Goal: Check status: Check status

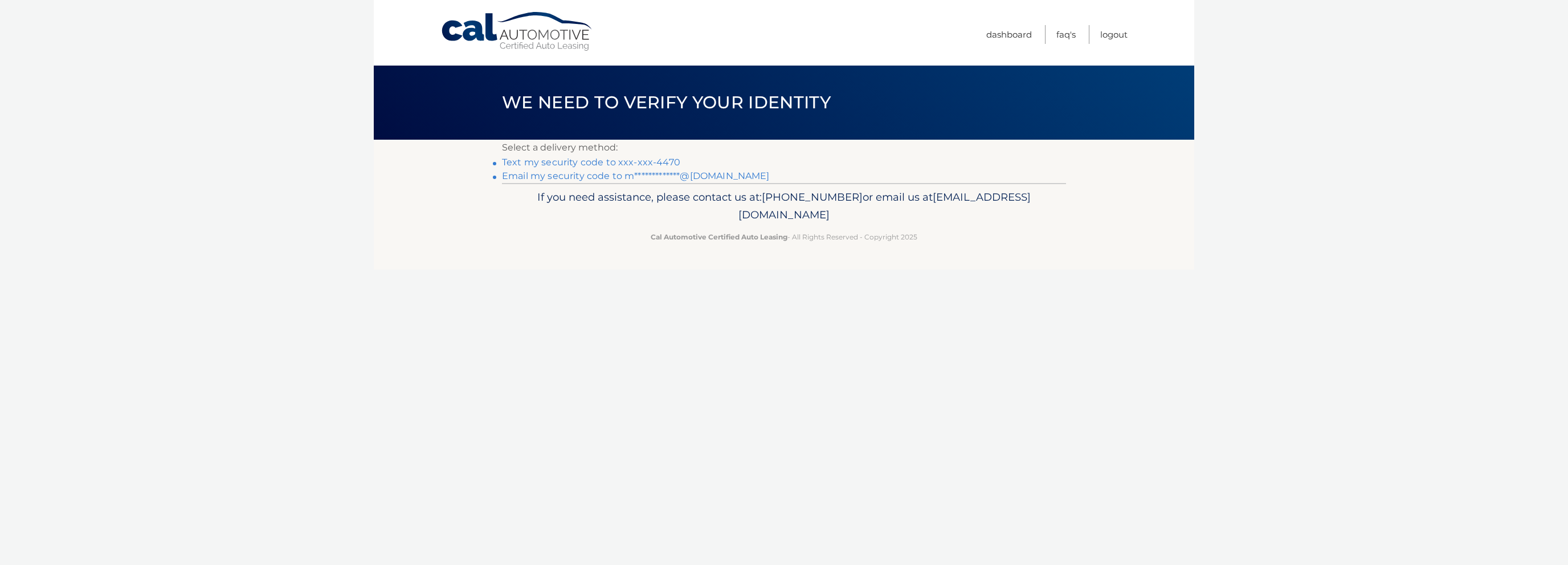
click at [627, 164] on link "Text my security code to xxx-xxx-4470" at bounding box center [591, 162] width 179 height 11
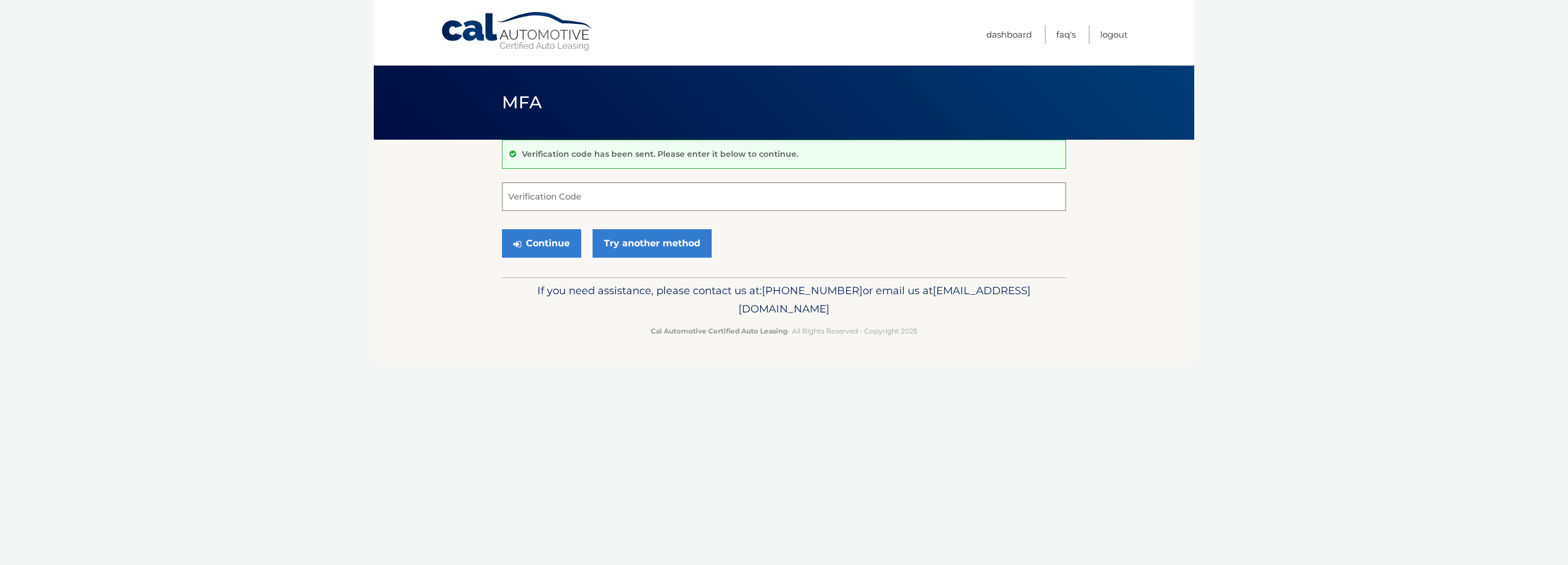
click at [643, 189] on input "Verification Code" at bounding box center [784, 196] width 564 height 28
type input "477650"
click at [552, 243] on button "Continue" at bounding box center [541, 243] width 79 height 28
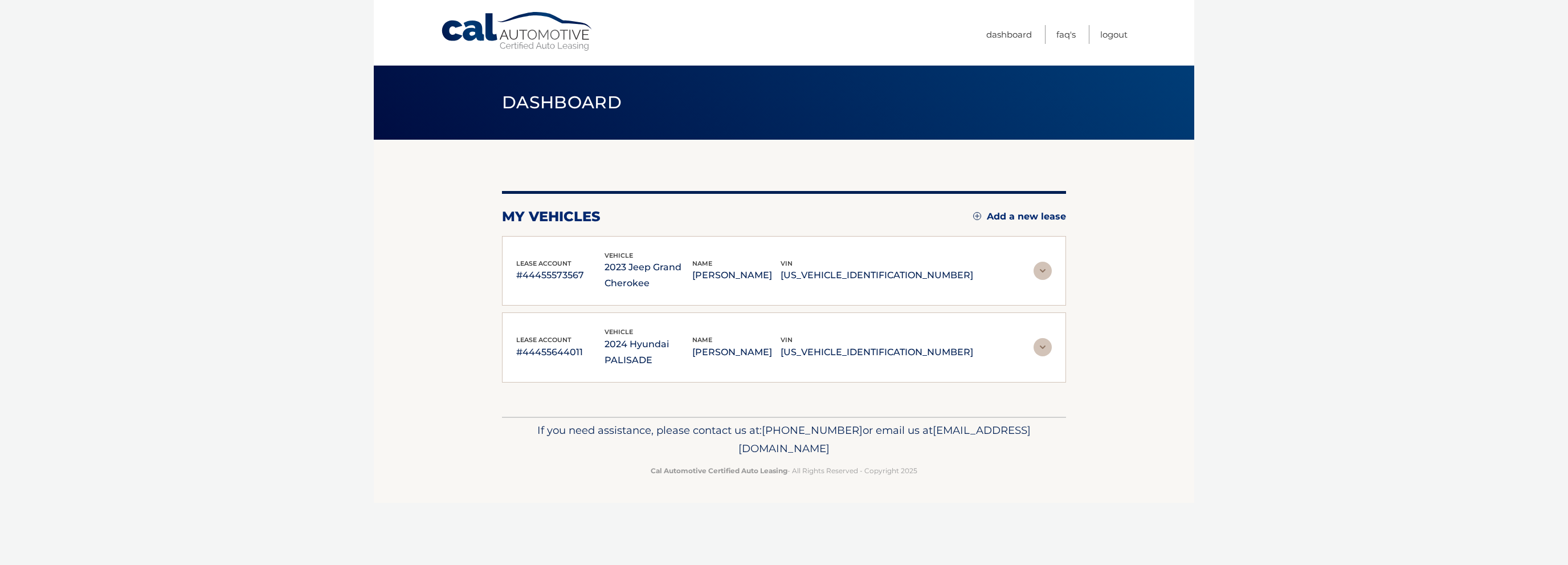
click at [775, 292] on div "lease account #44455573567 vehicle 2023 Jeep Grand Cherokee name MATTHEW SLEPPI…" at bounding box center [784, 271] width 564 height 70
click at [1043, 268] on img at bounding box center [1042, 270] width 18 height 18
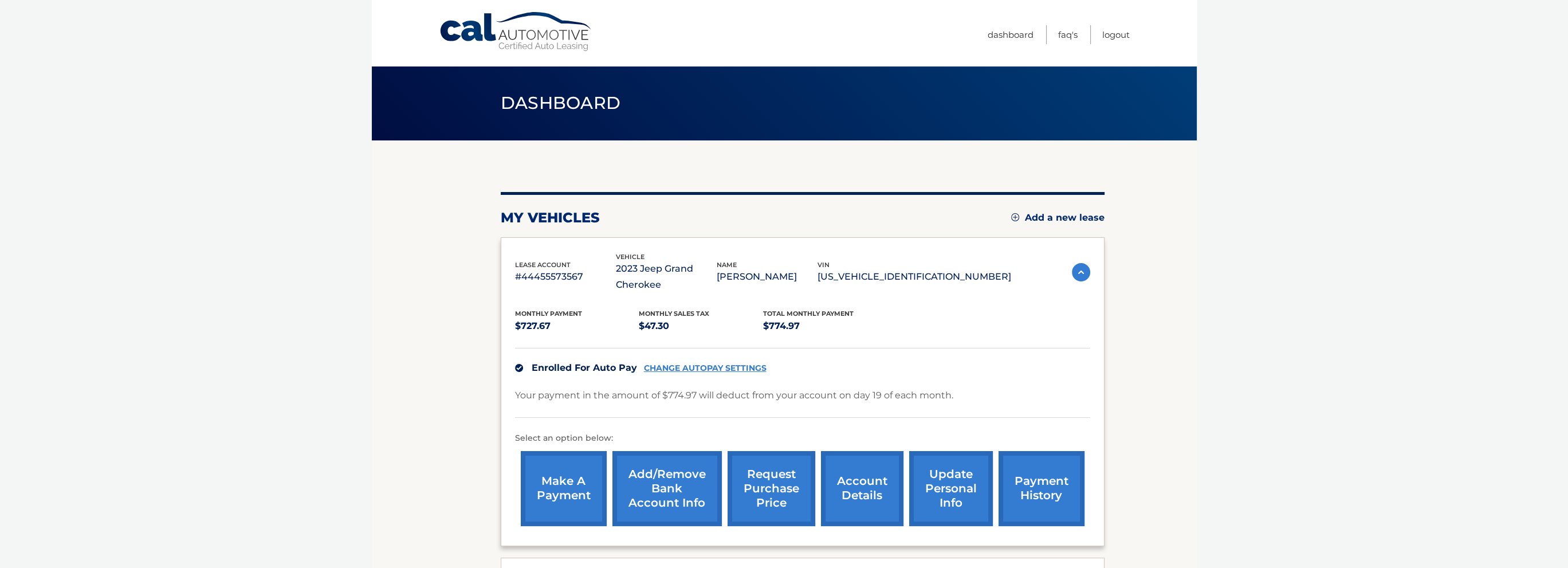
click at [852, 481] on link "account details" at bounding box center [862, 489] width 83 height 75
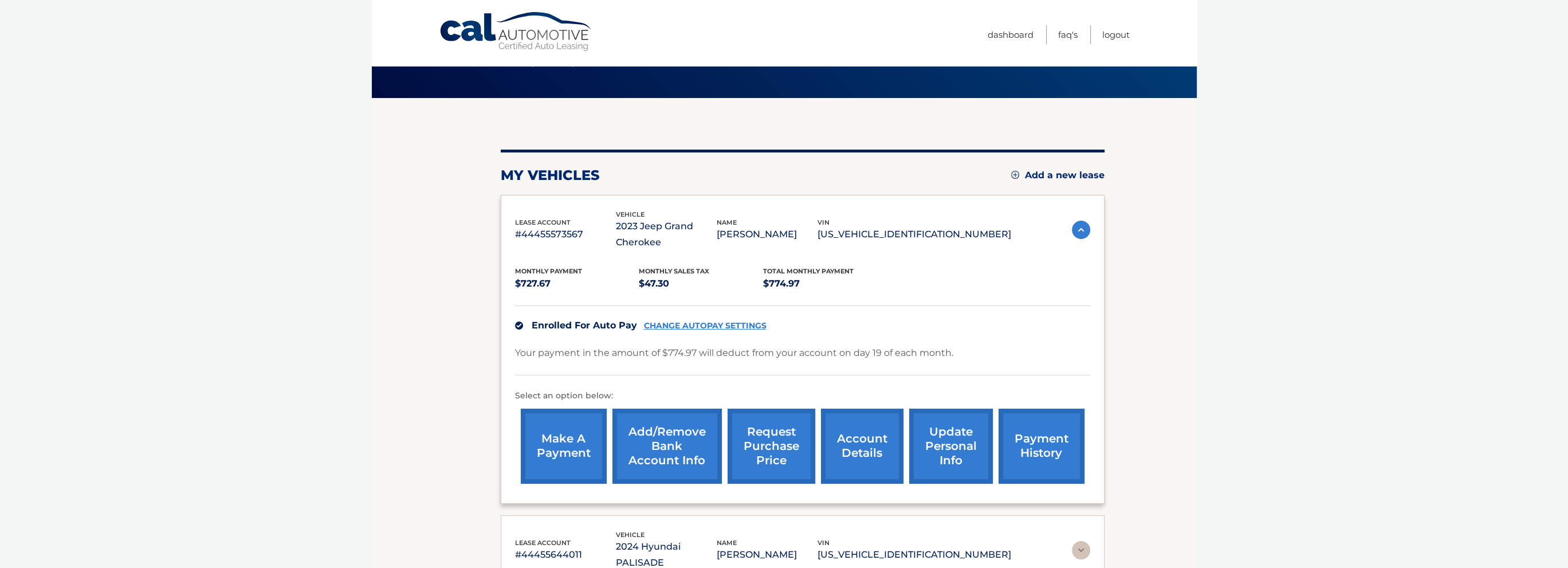
scroll to position [162, 0]
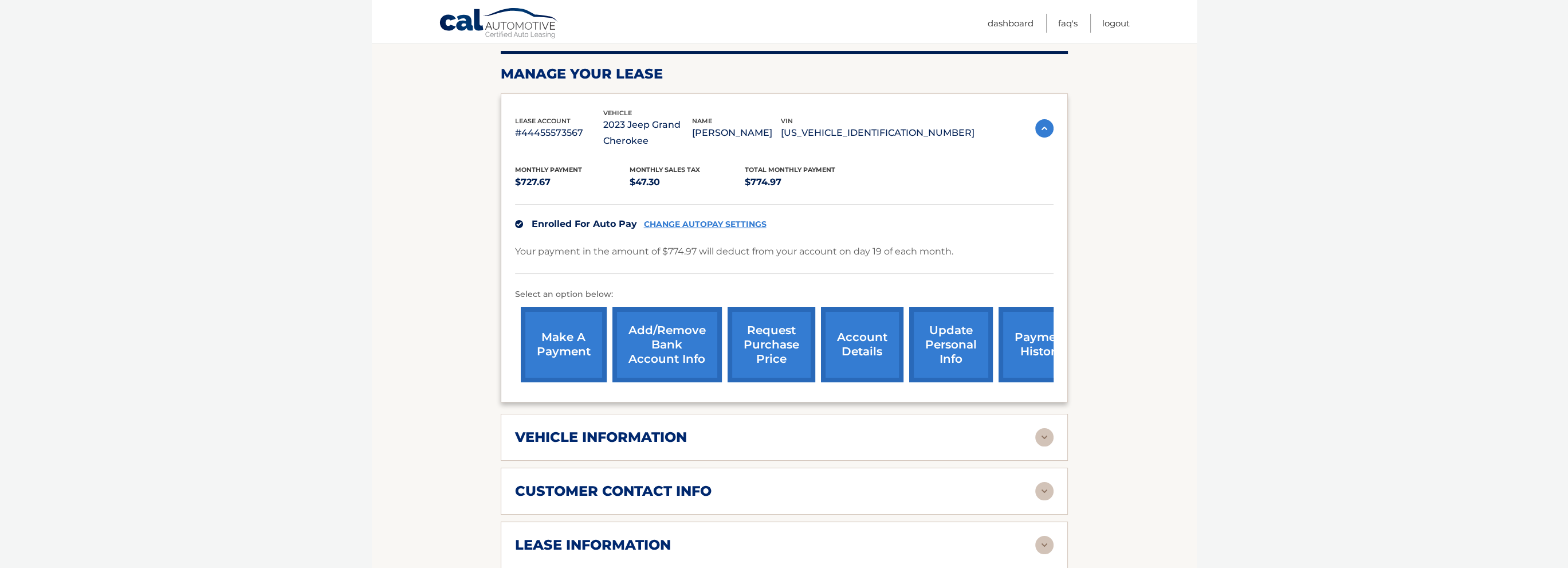
scroll to position [229, 0]
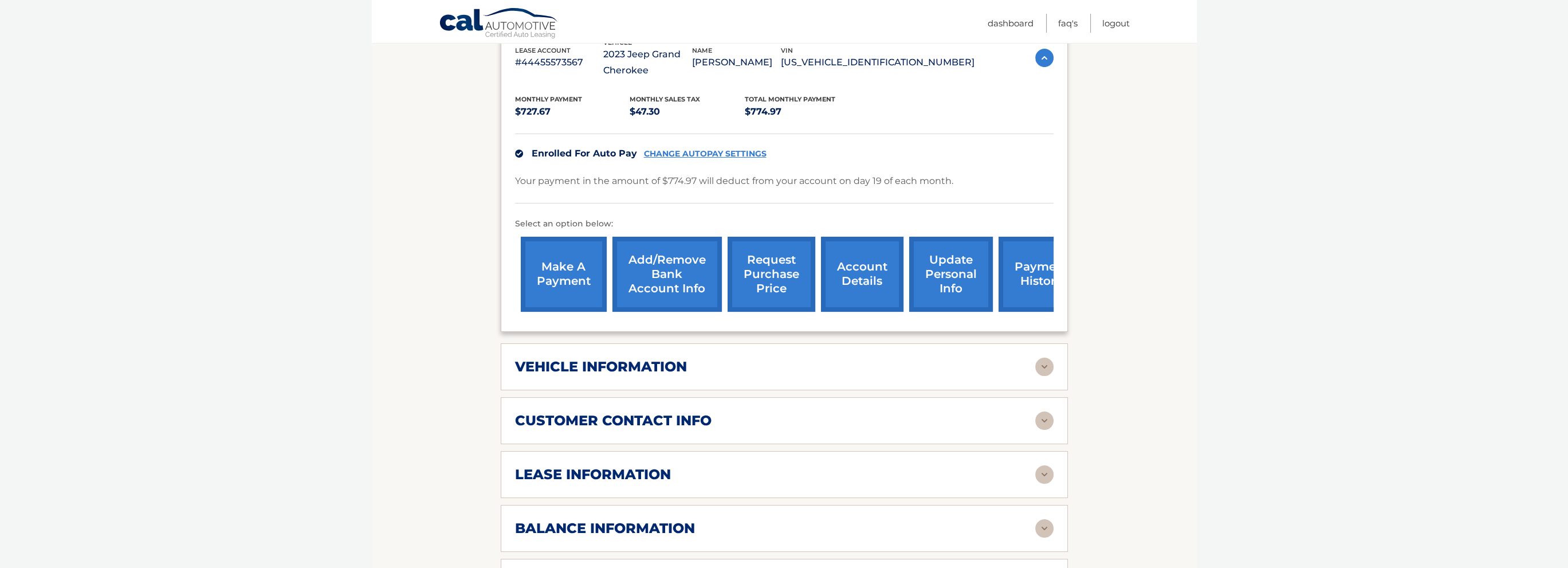
click at [644, 366] on h2 "vehicle information" at bounding box center [600, 366] width 172 height 17
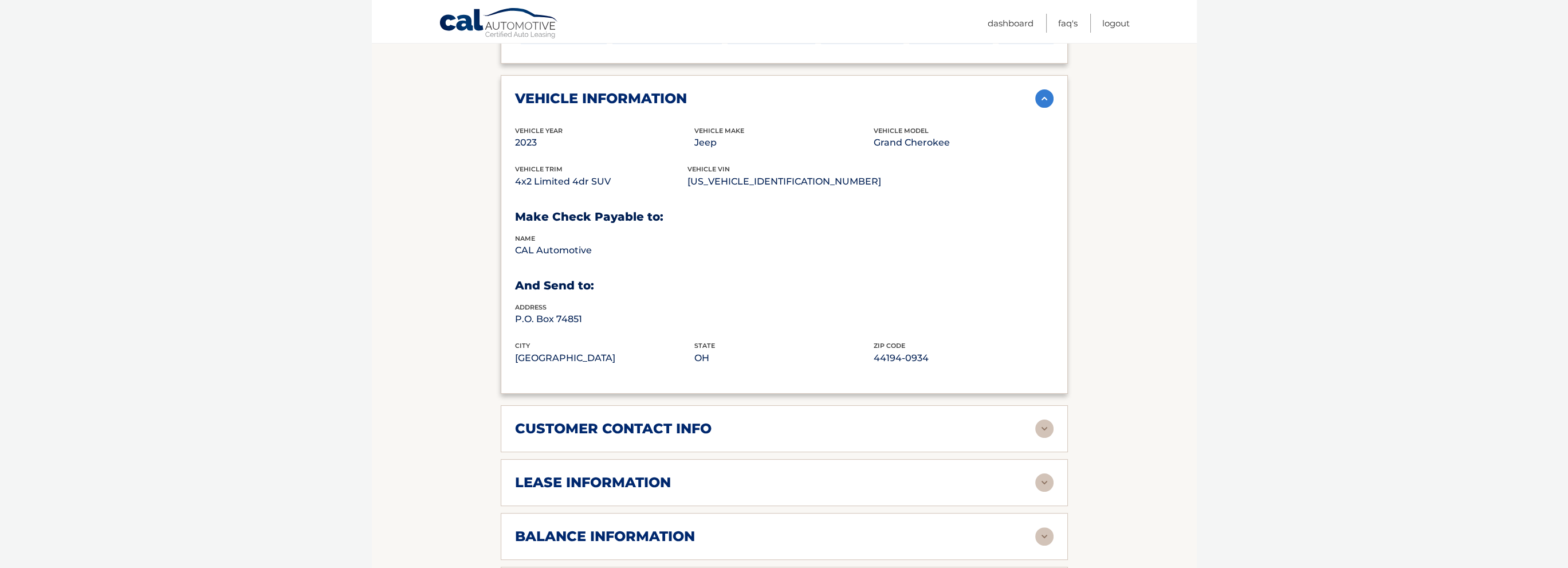
scroll to position [516, 0]
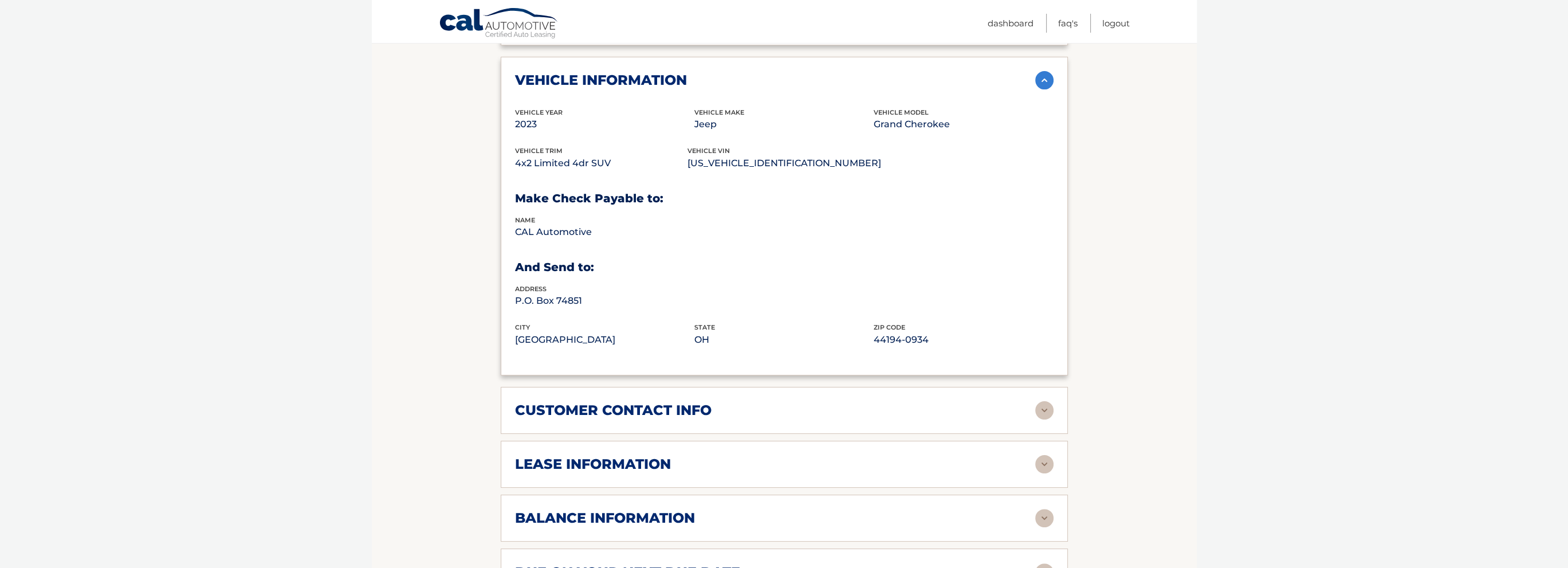
click at [637, 461] on h2 "lease information" at bounding box center [592, 464] width 156 height 17
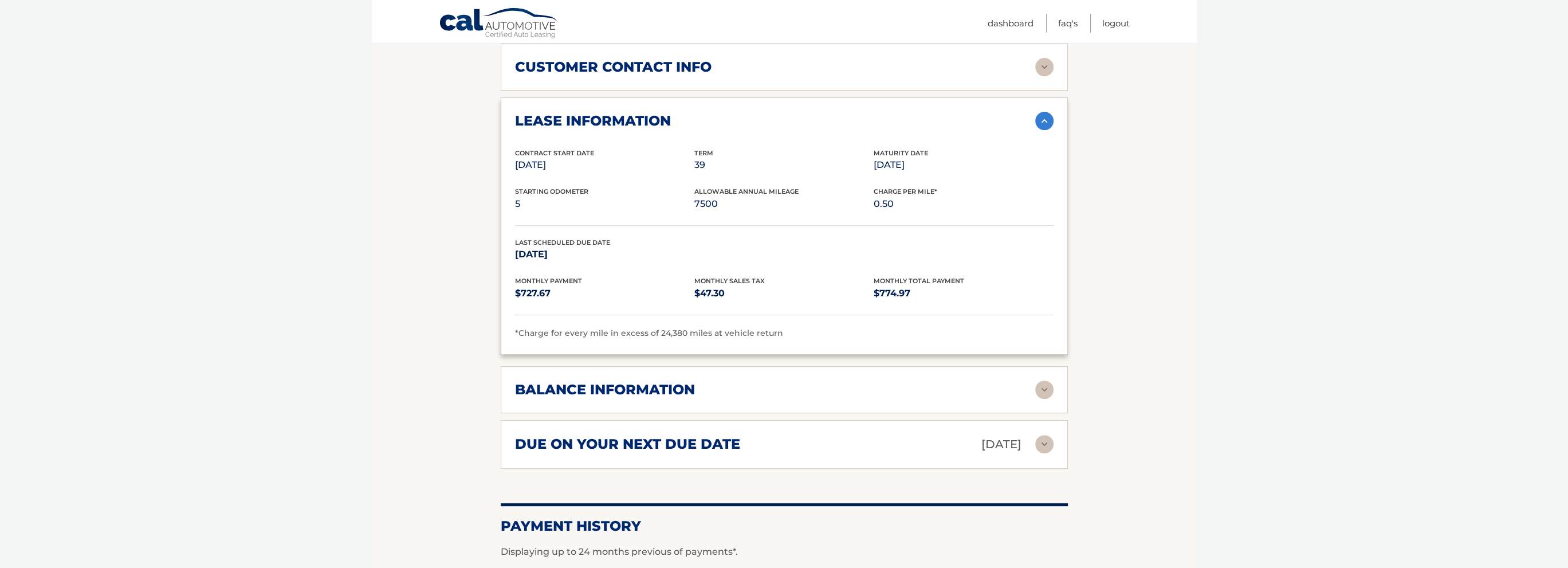
scroll to position [860, 0]
click at [648, 385] on h2 "balance information" at bounding box center [605, 389] width 180 height 17
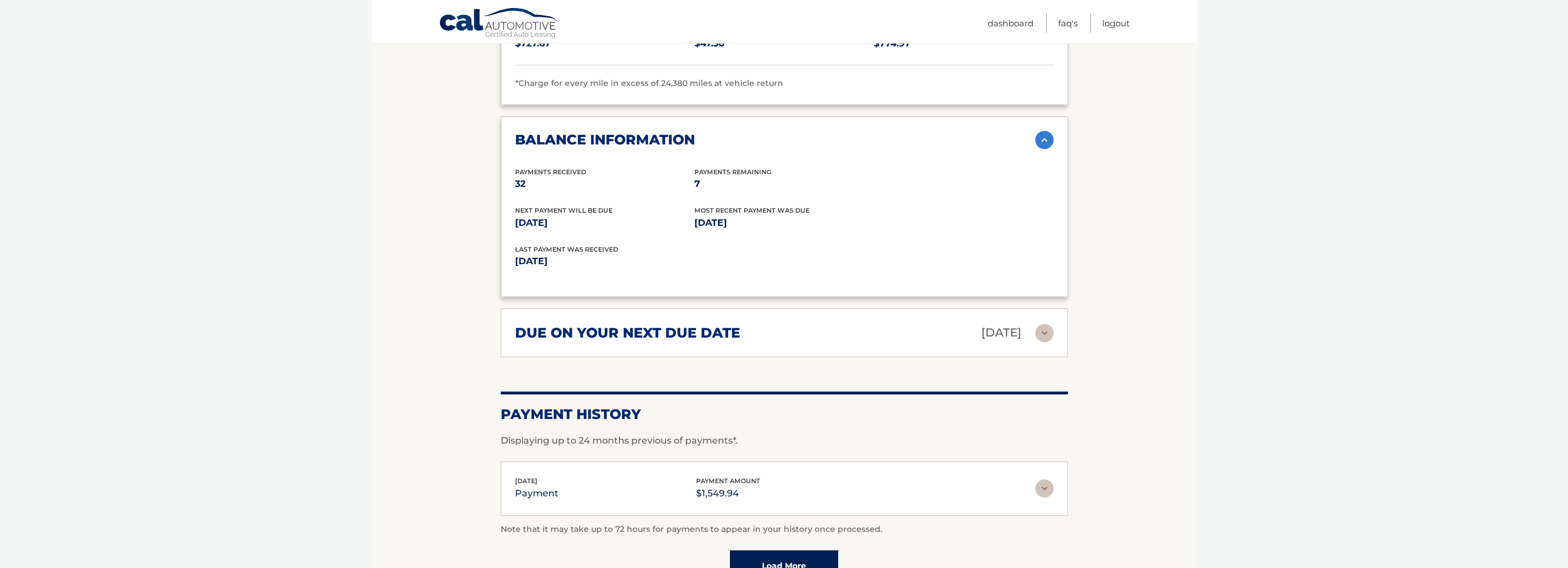
scroll to position [1089, 0]
